Goal: Check status: Check status

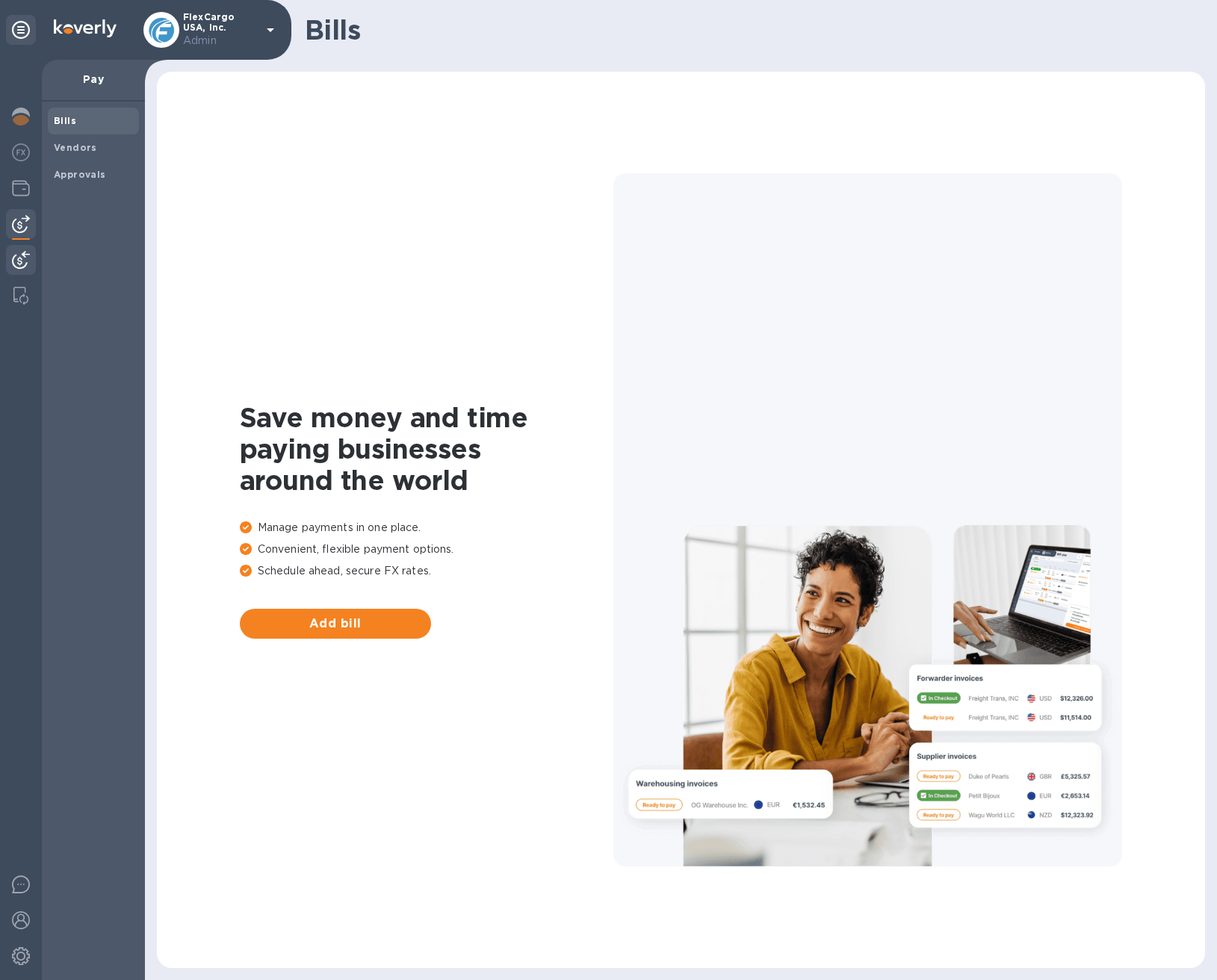
click at [23, 257] on img at bounding box center [21, 260] width 18 height 18
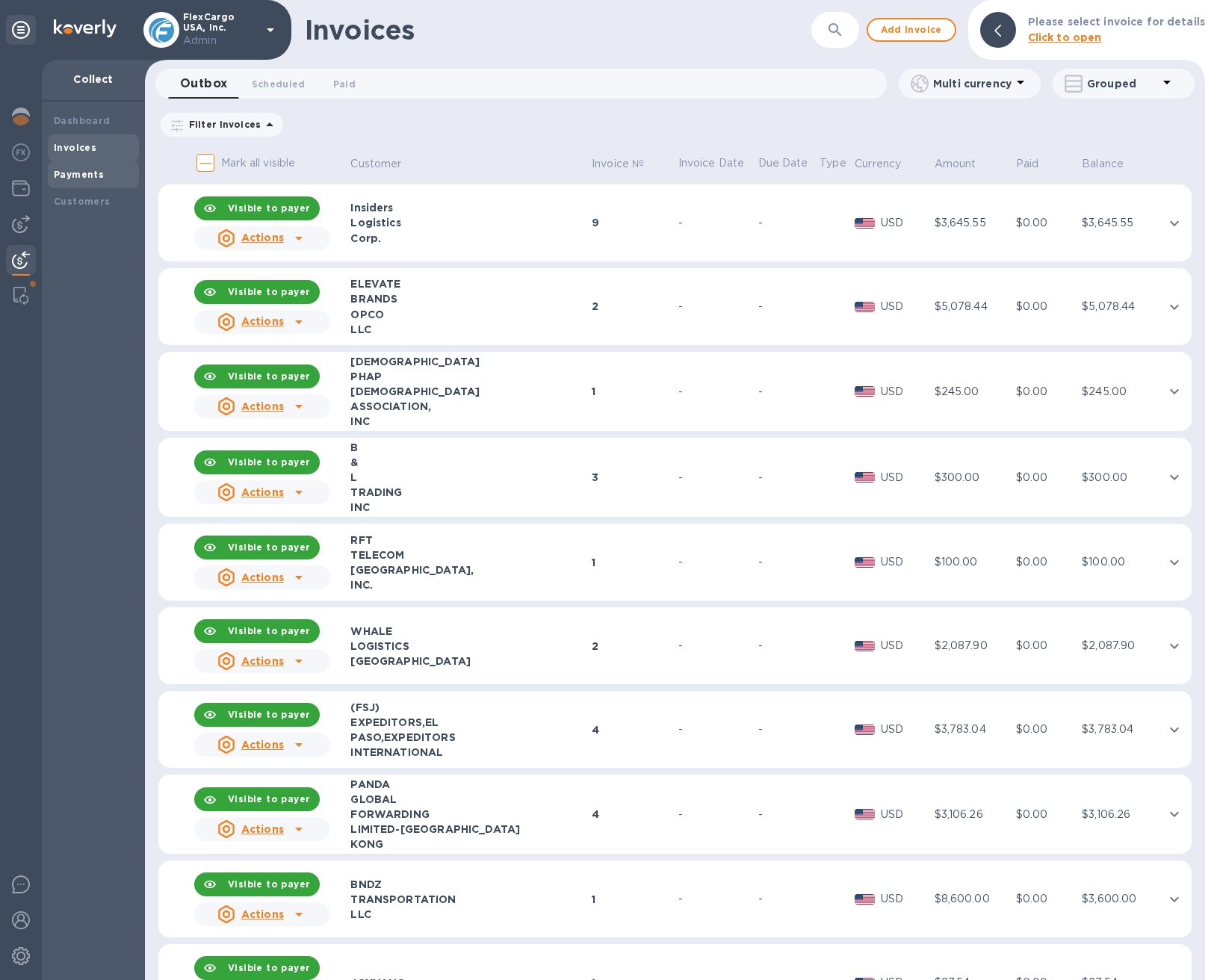
click at [74, 179] on b "Payments" at bounding box center [79, 175] width 50 height 11
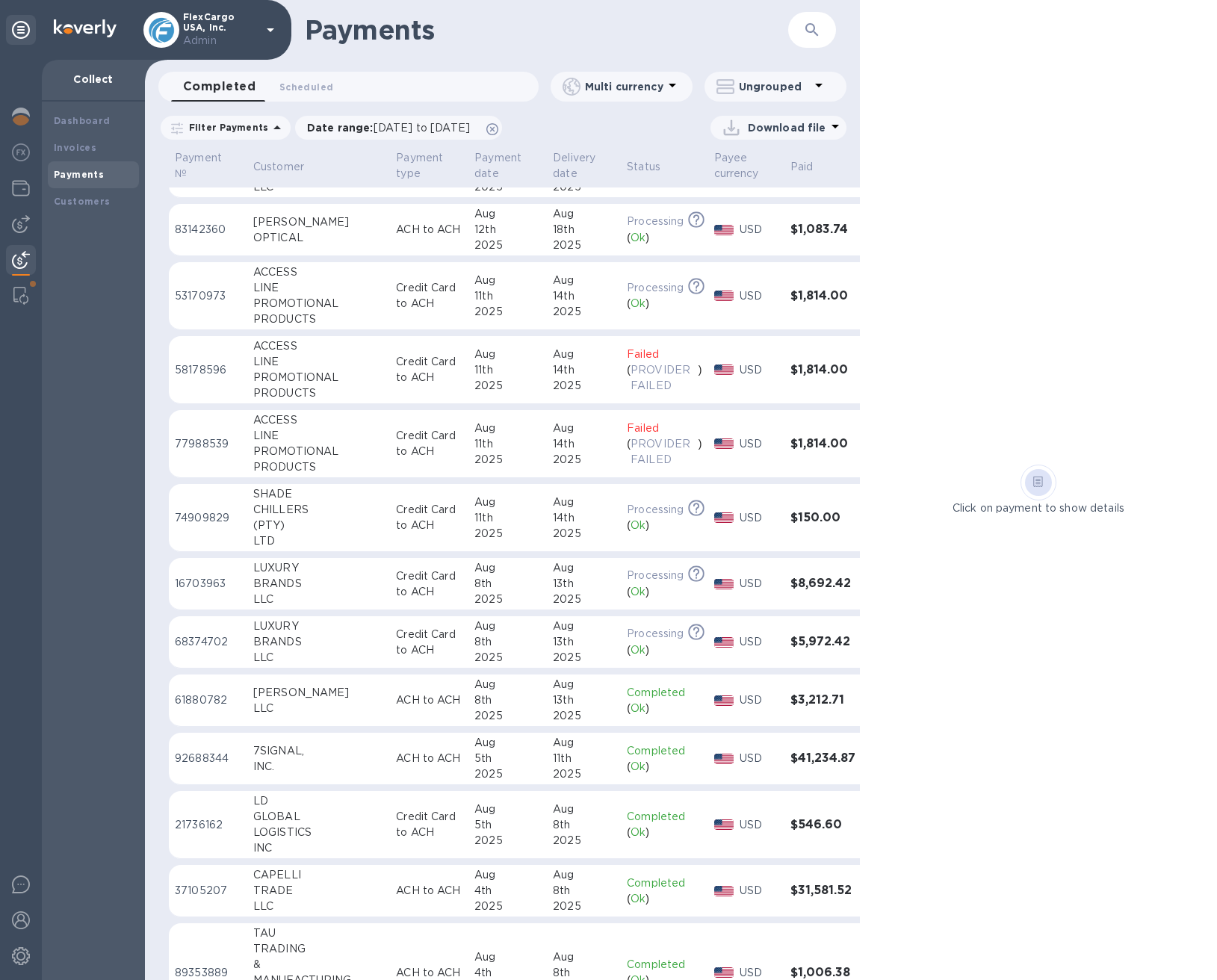
scroll to position [116, 0]
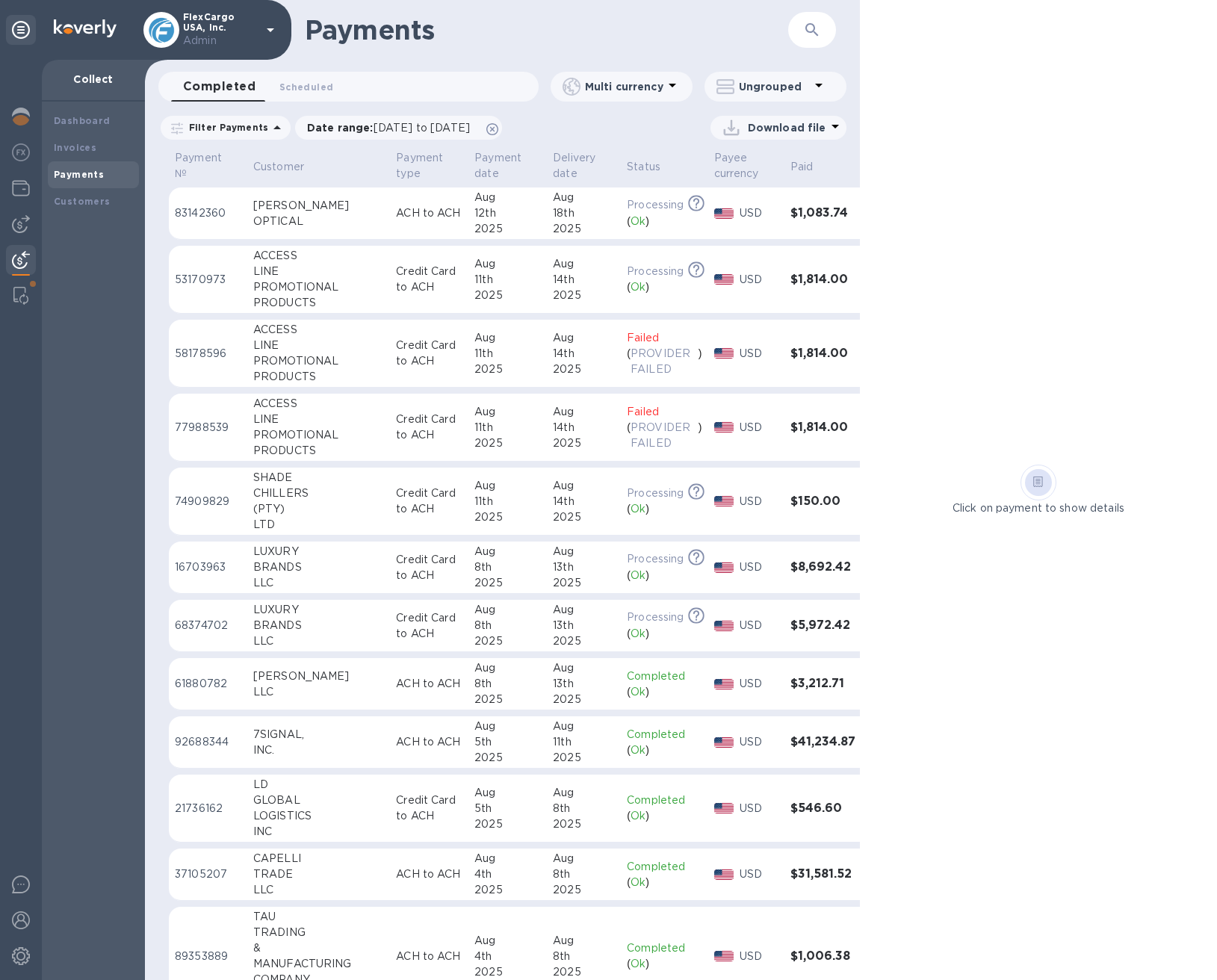
click at [390, 683] on td "ACH to ACH" at bounding box center [430, 684] width 78 height 52
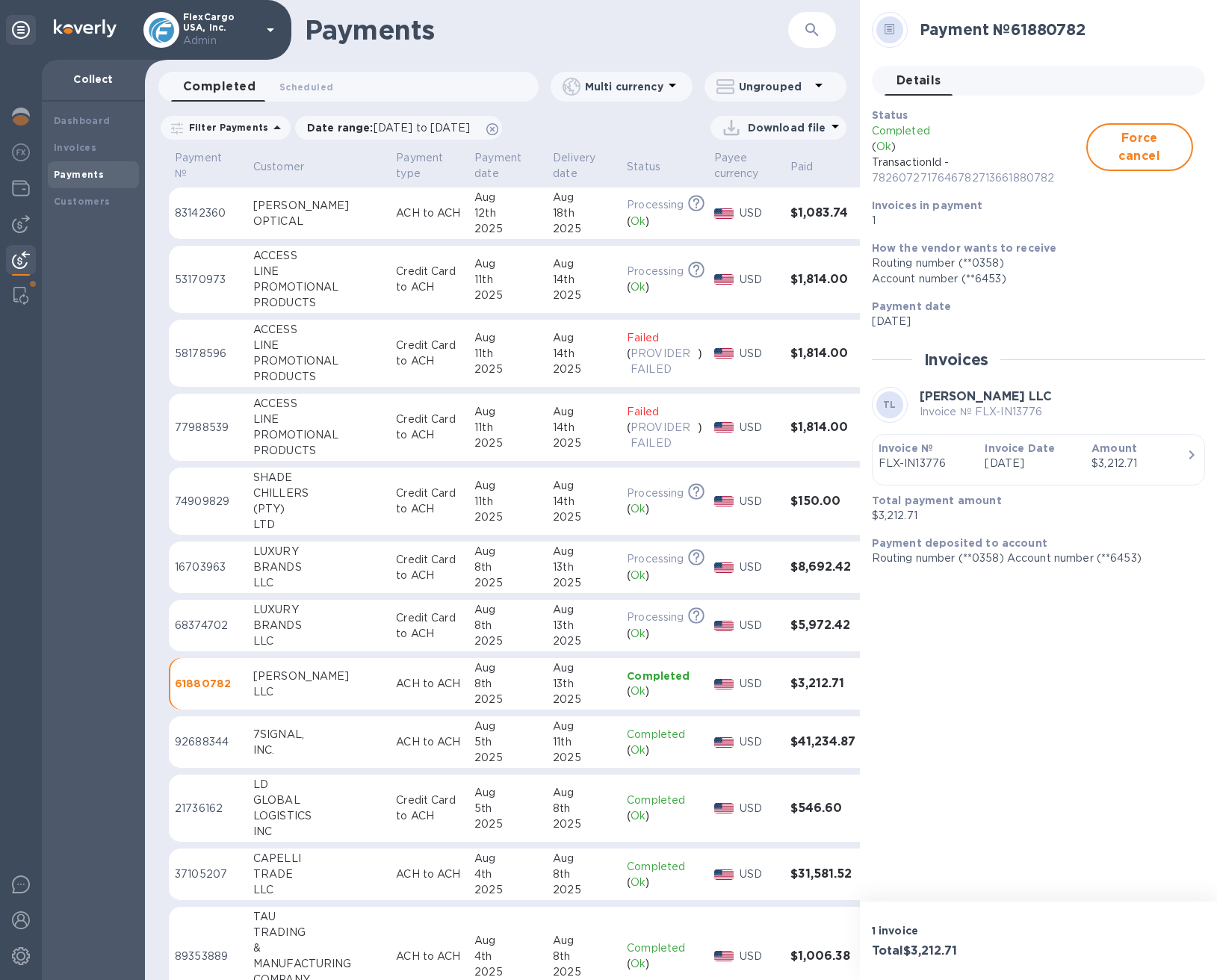
click at [561, 741] on div "11th" at bounding box center [584, 742] width 62 height 15
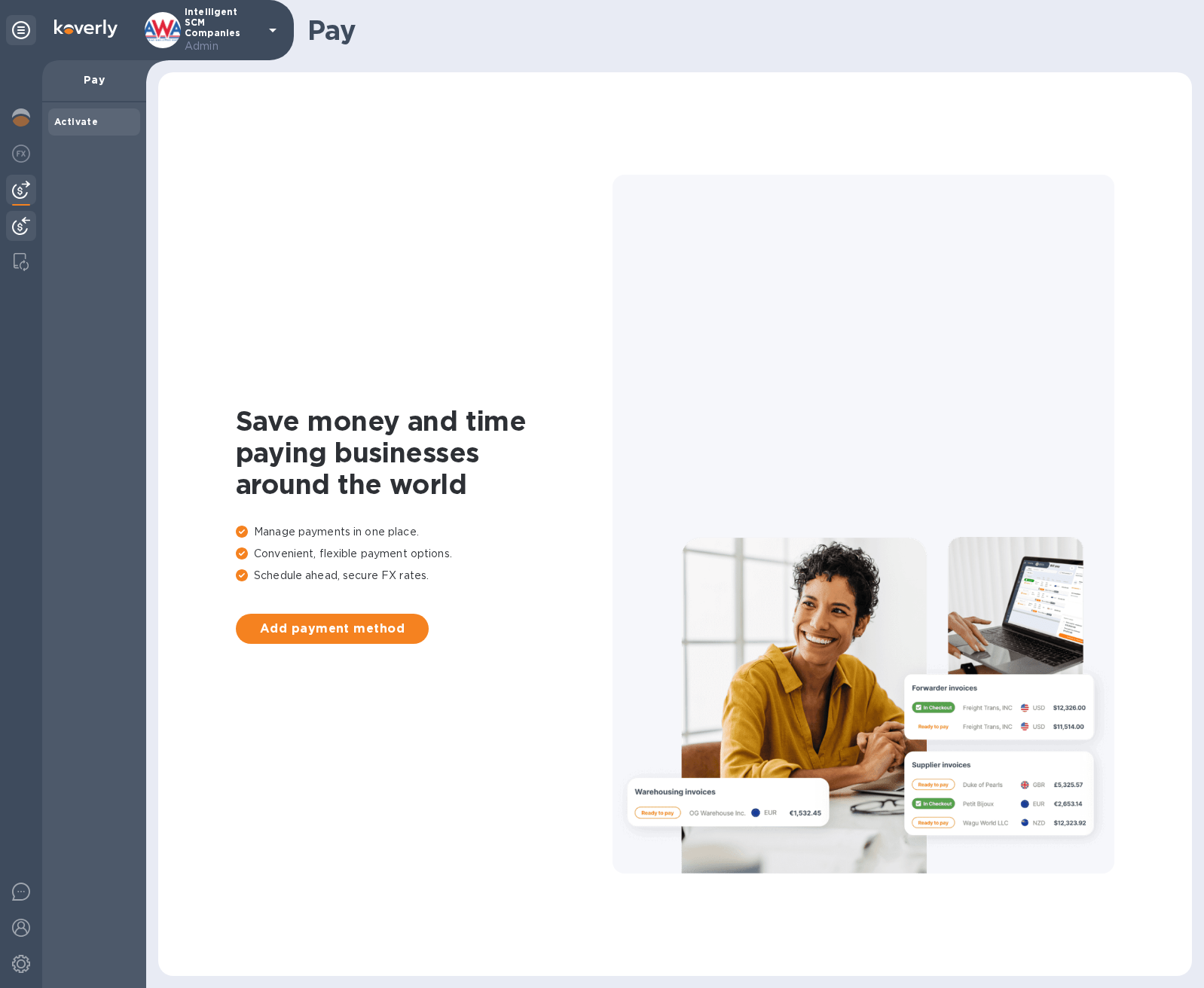
click at [19, 221] on img at bounding box center [21, 226] width 18 height 18
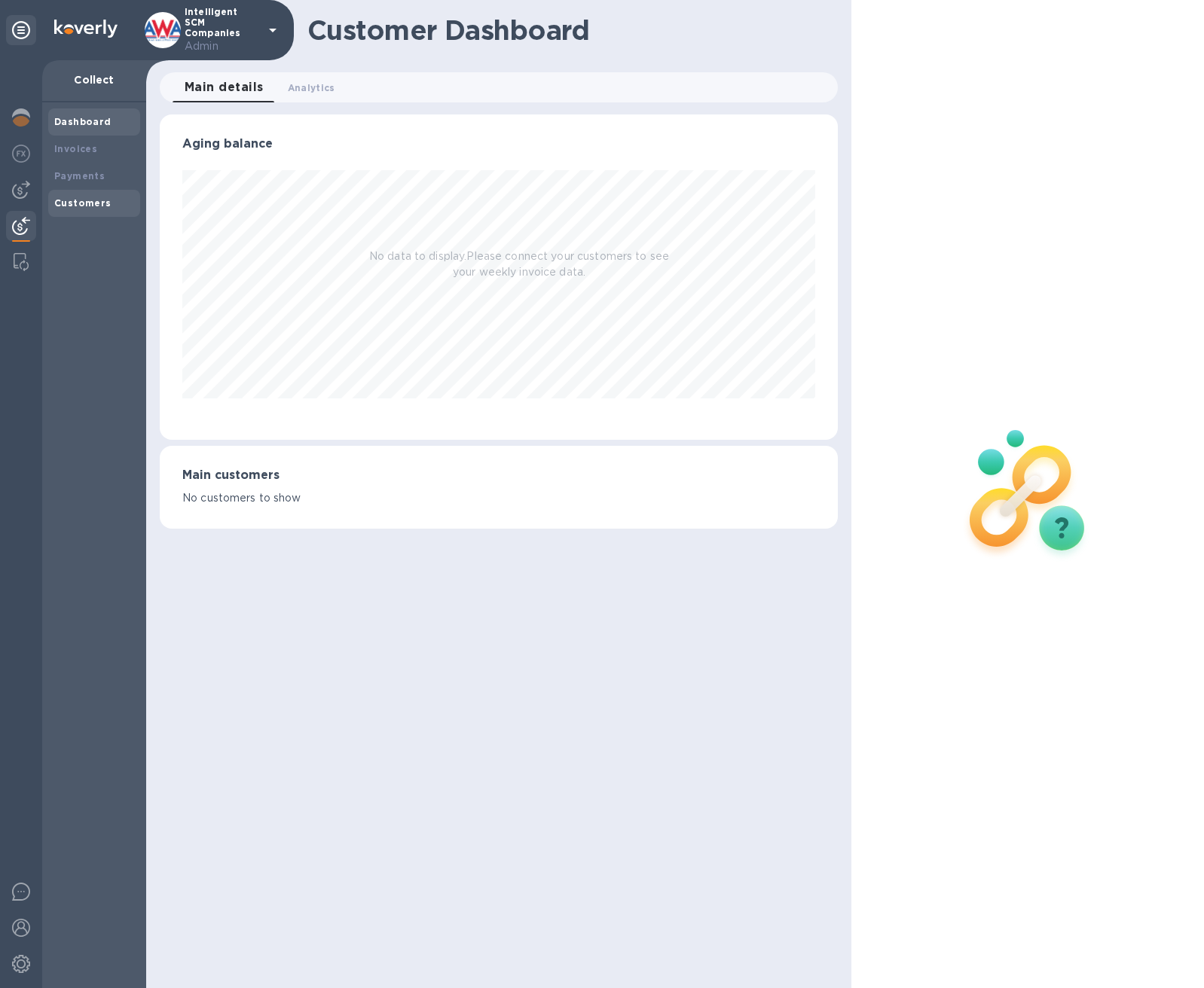
scroll to position [326, 678]
click at [77, 180] on b "Payments" at bounding box center [80, 176] width 51 height 11
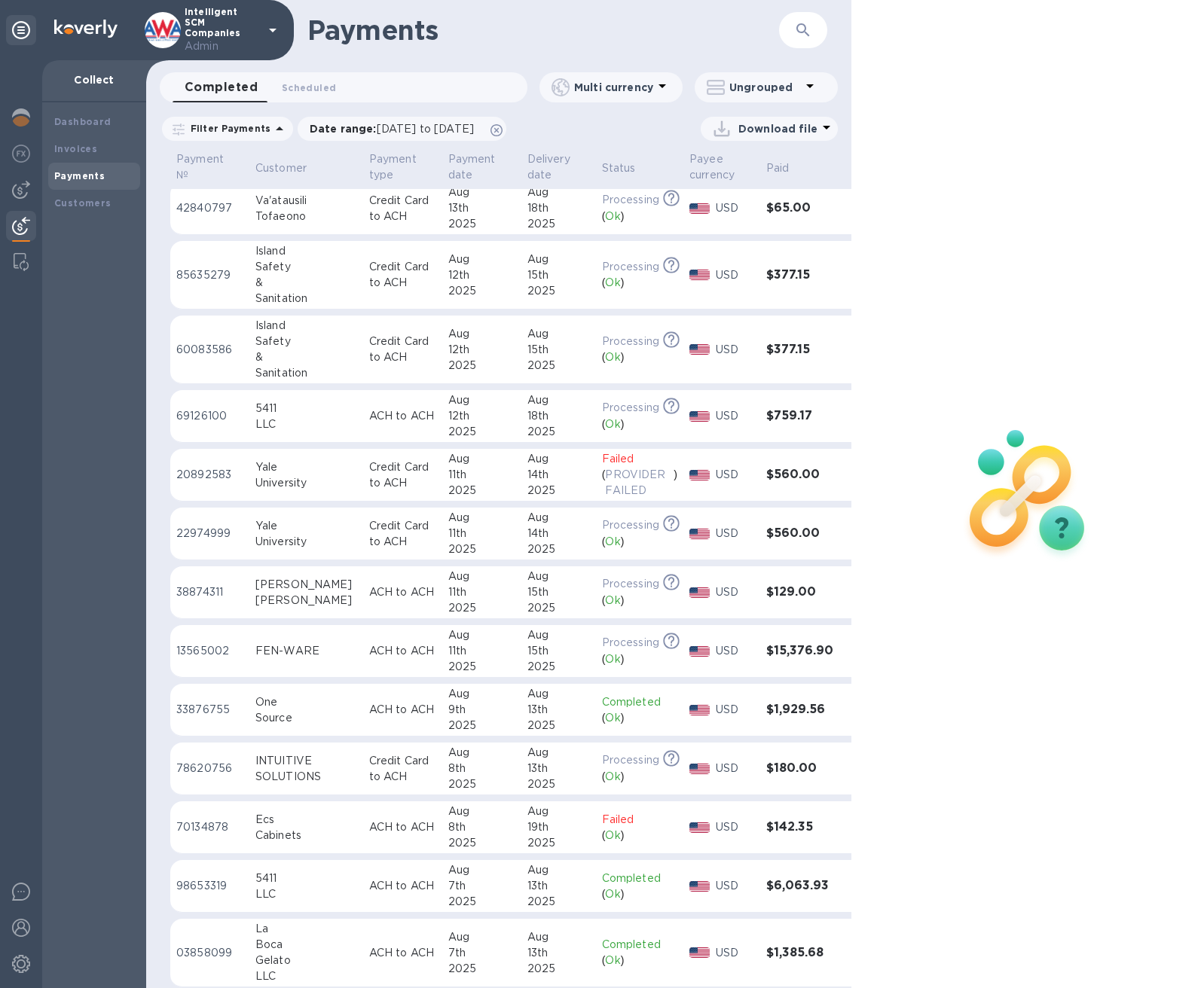
scroll to position [125, 0]
click at [454, 819] on div "8th" at bounding box center [482, 826] width 67 height 16
